Goal: Use online tool/utility: Utilize a website feature to perform a specific function

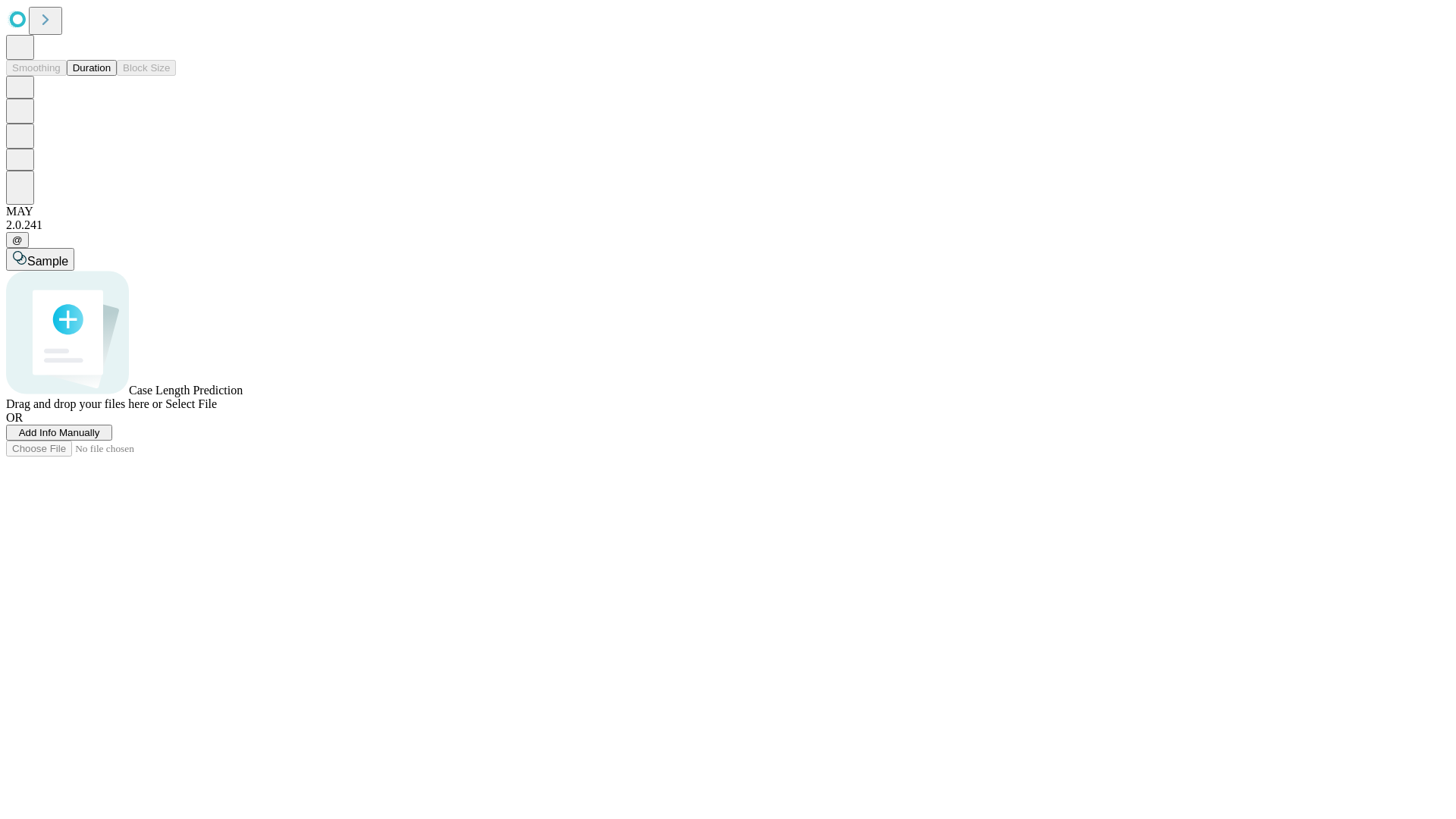
click at [217, 410] on span "Select File" at bounding box center [191, 404] width 51 height 13
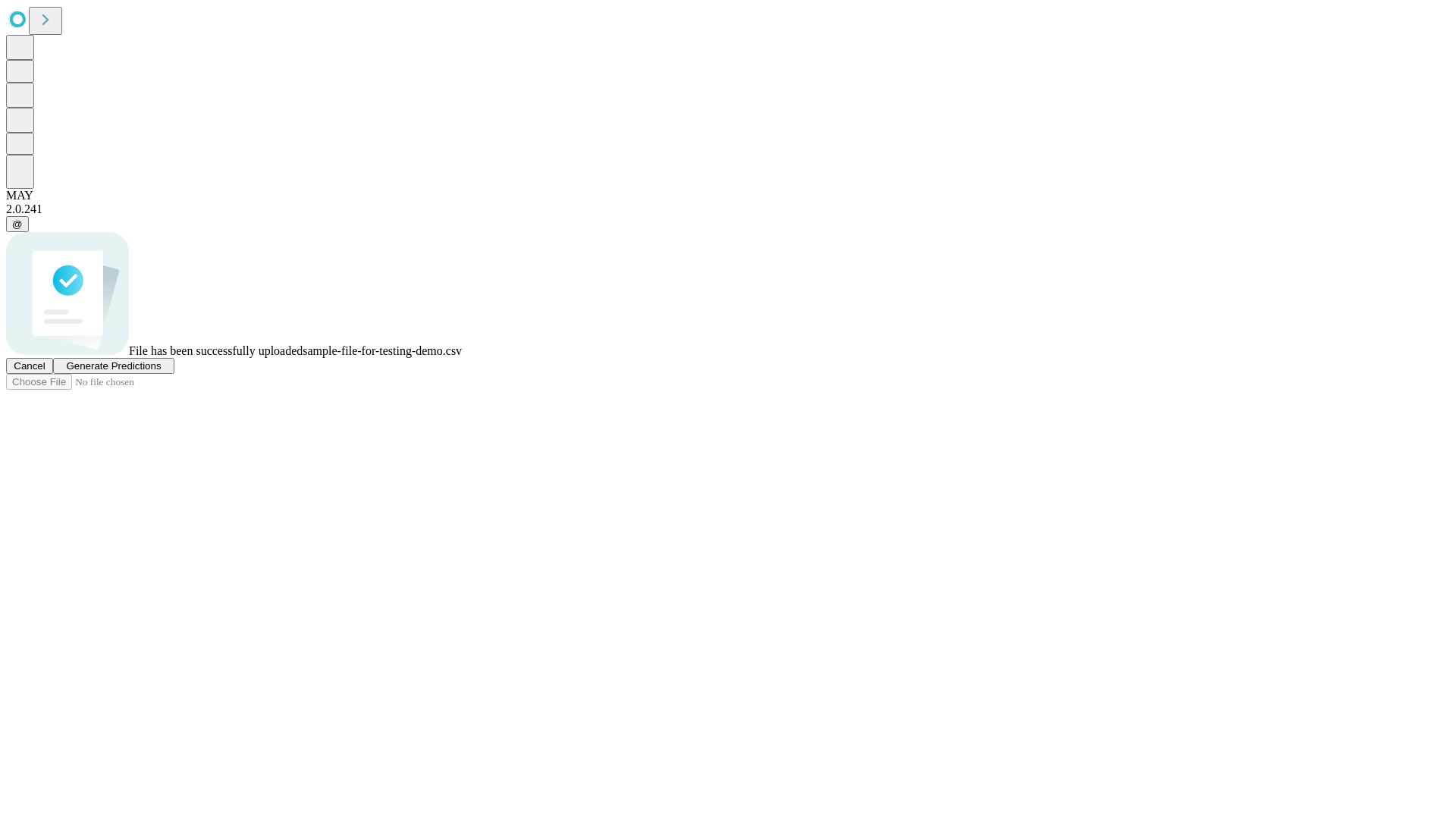
click at [161, 371] on span "Generate Predictions" at bounding box center [113, 366] width 95 height 12
